Goal: Information Seeking & Learning: Understand process/instructions

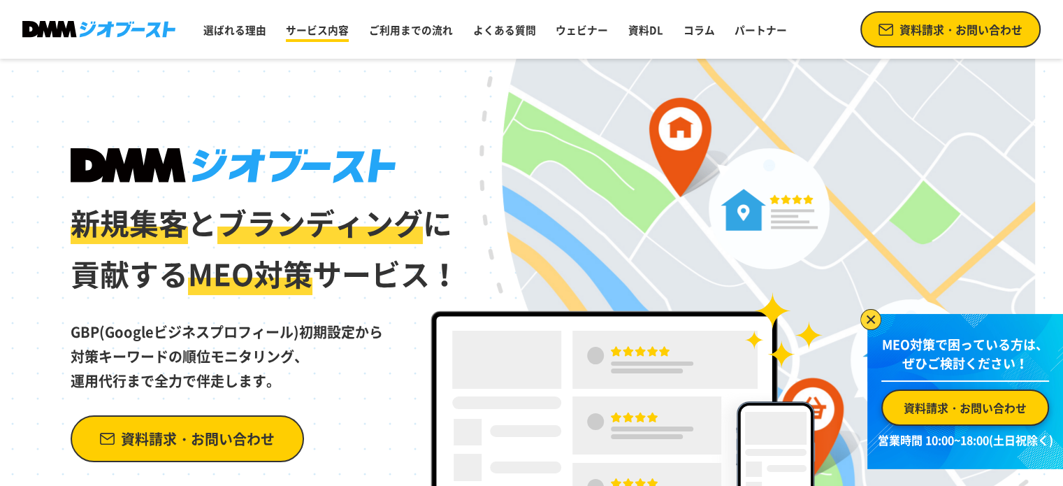
click at [310, 32] on link "サービス内容" at bounding box center [317, 30] width 74 height 27
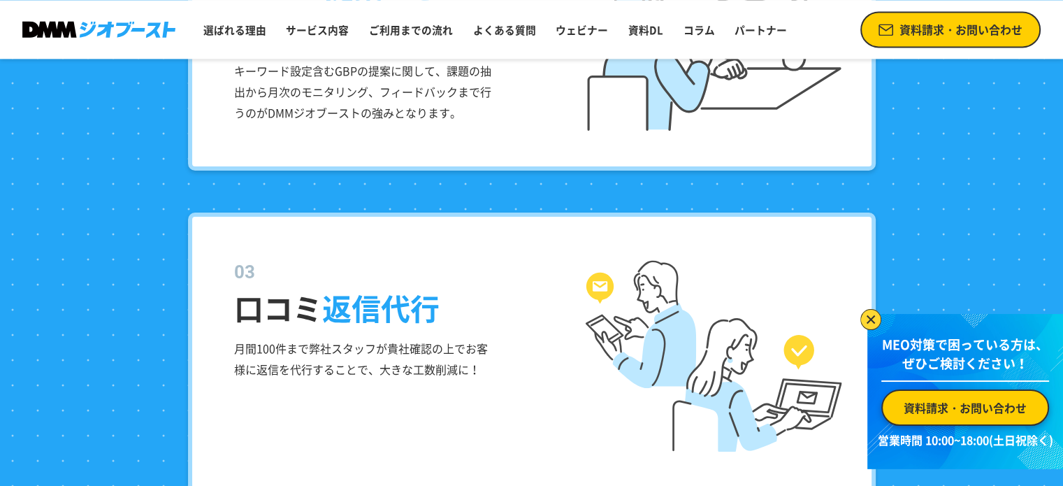
scroll to position [2041, 0]
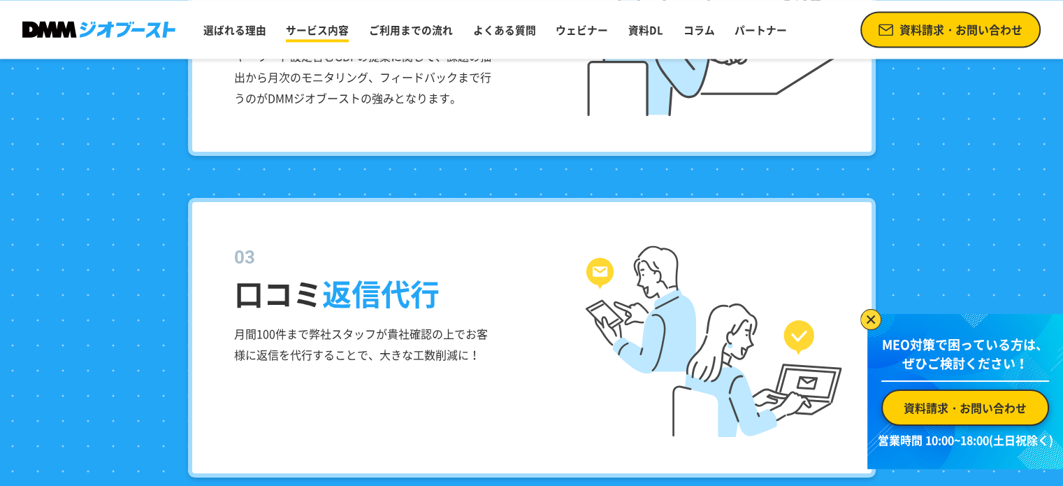
click at [324, 31] on link "サービス内容" at bounding box center [317, 30] width 74 height 27
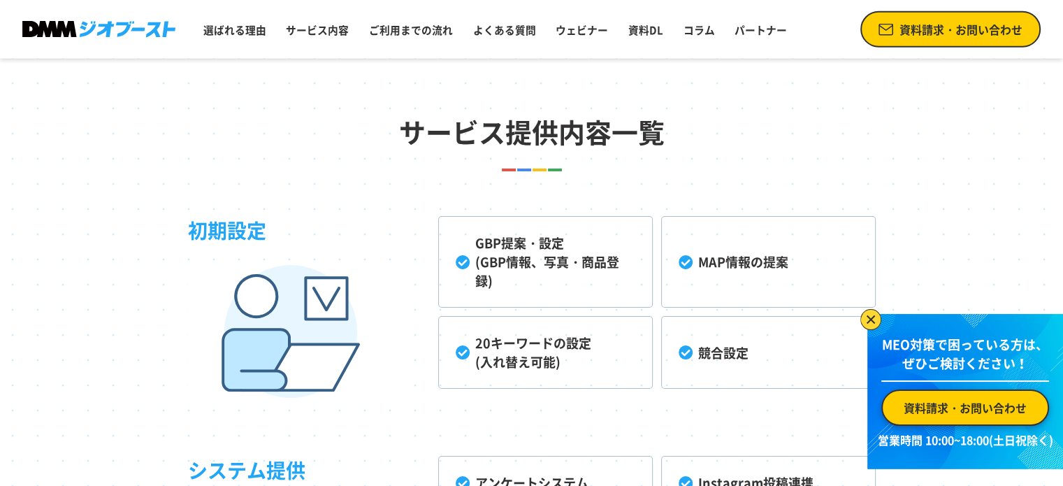
click at [528, 261] on li "GBP提案・設定 (GBP情報、写真・商品登録)" at bounding box center [545, 262] width 215 height 92
drag, startPoint x: 480, startPoint y: 257, endPoint x: 467, endPoint y: 261, distance: 13.1
click at [473, 260] on li "GBP提案・設定 (GBP情報、写真・商品登録)" at bounding box center [545, 262] width 215 height 92
click at [466, 261] on li "GBP提案・設定 (GBP情報、写真・商品登録)" at bounding box center [545, 262] width 215 height 92
click at [403, 33] on link "ご利用までの流れ" at bounding box center [410, 30] width 95 height 27
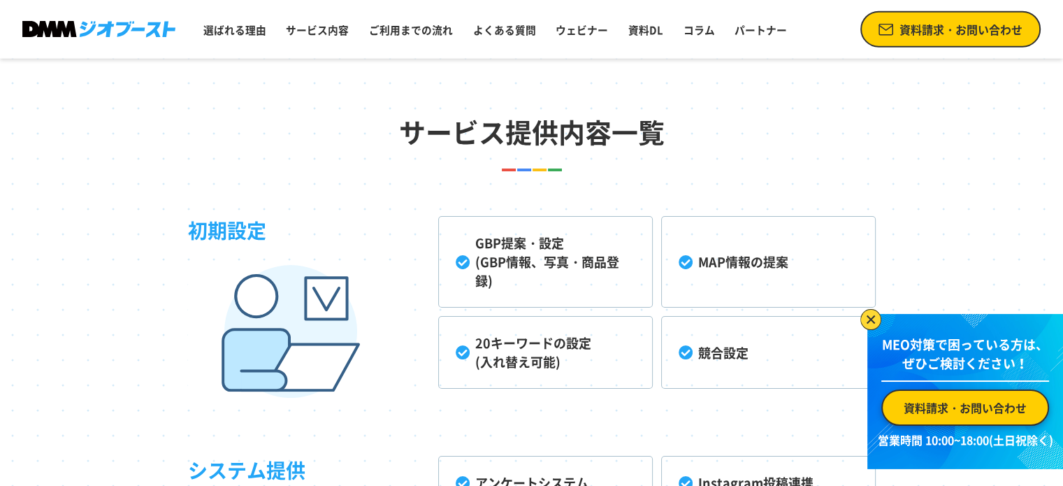
scroll to position [4575, 0]
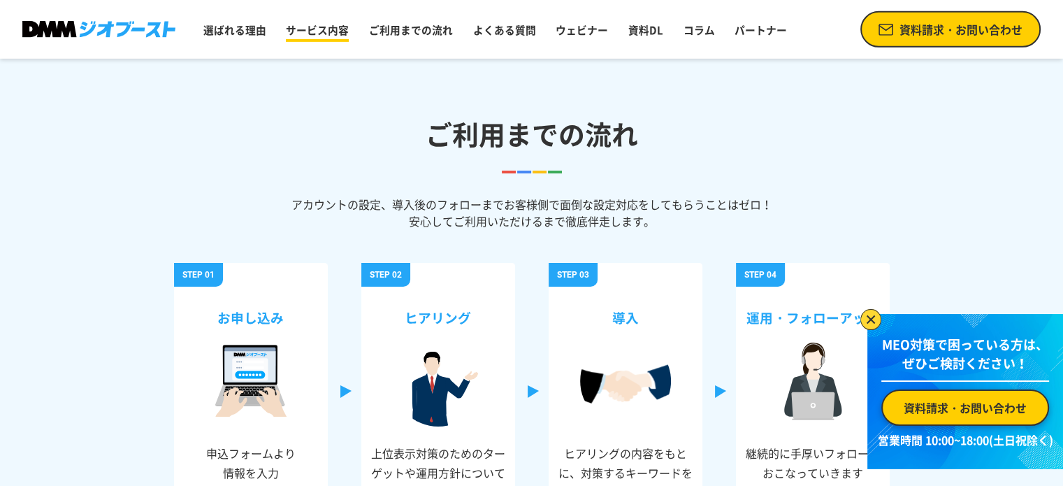
click at [310, 27] on link "サービス内容" at bounding box center [317, 30] width 74 height 27
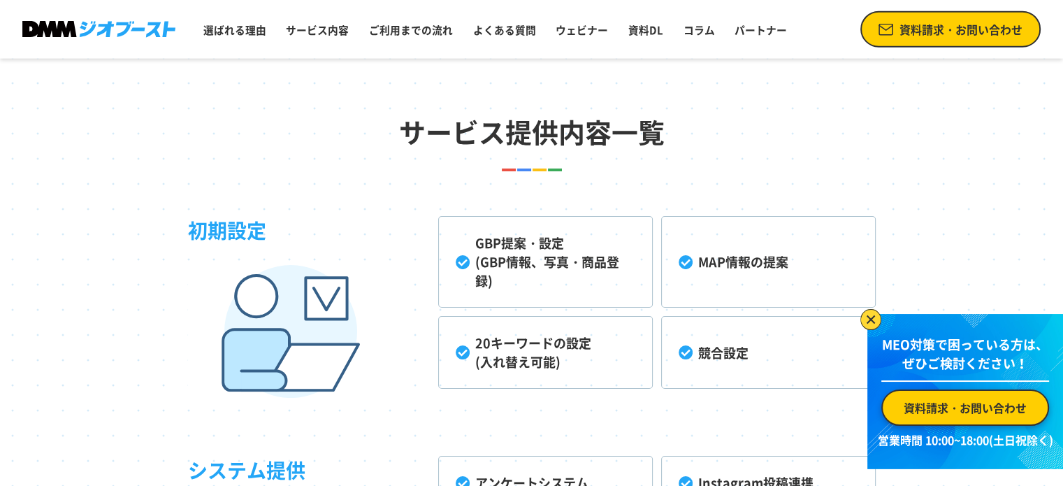
click at [145, 24] on img at bounding box center [98, 29] width 153 height 16
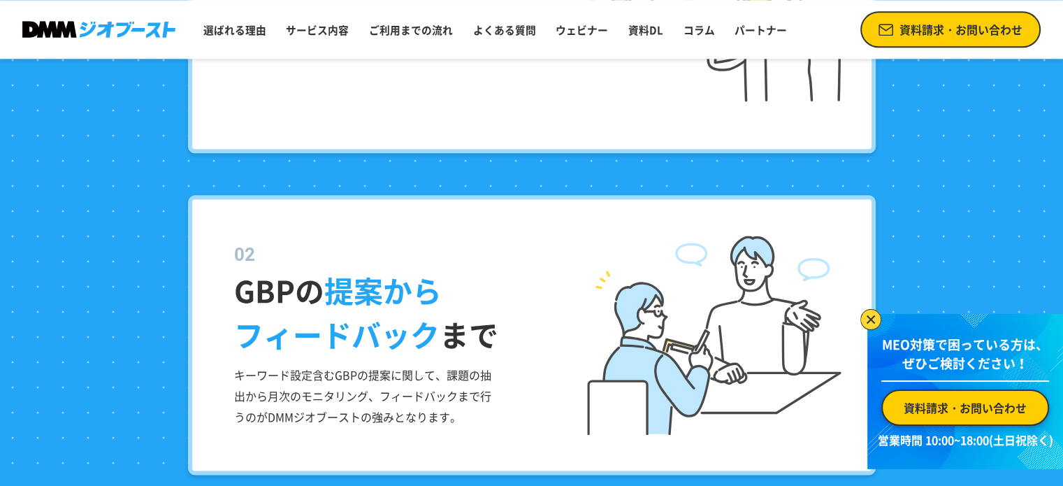
scroll to position [1538, 0]
